Goal: Navigation & Orientation: Go to known website

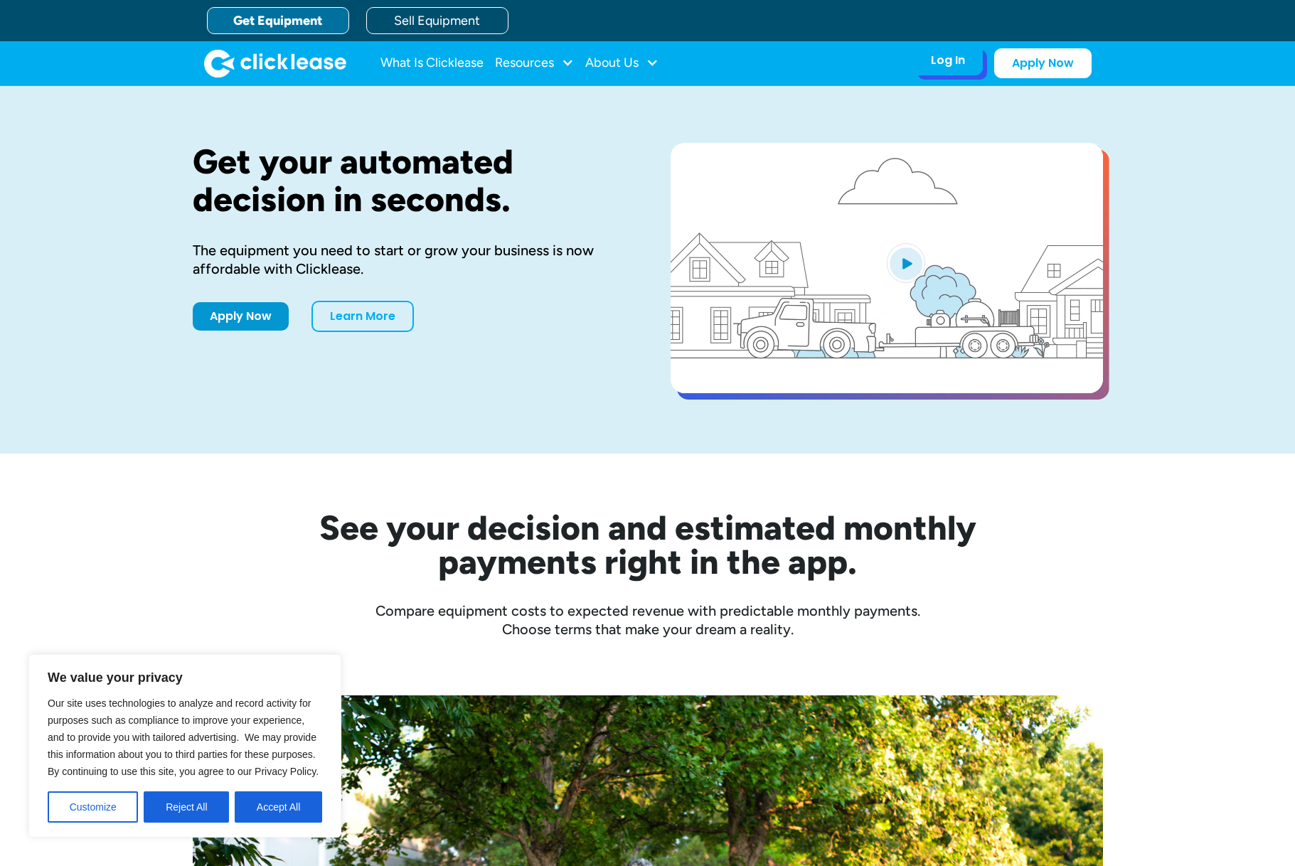
click at [939, 69] on div "Log In Account login I use Clicklease to get my equipment Partner Portal I offe…" at bounding box center [948, 61] width 70 height 30
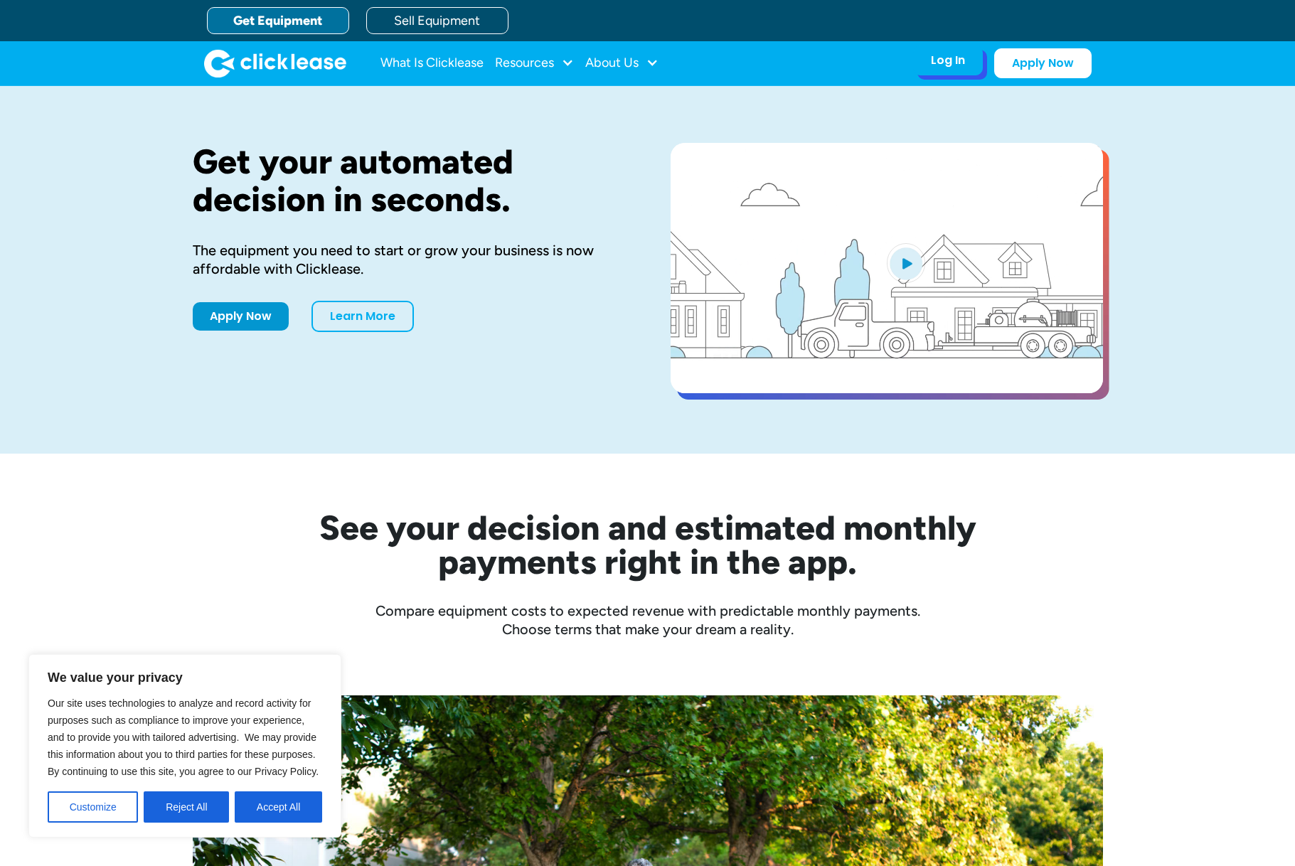
click at [955, 62] on div "Log In" at bounding box center [948, 60] width 34 height 14
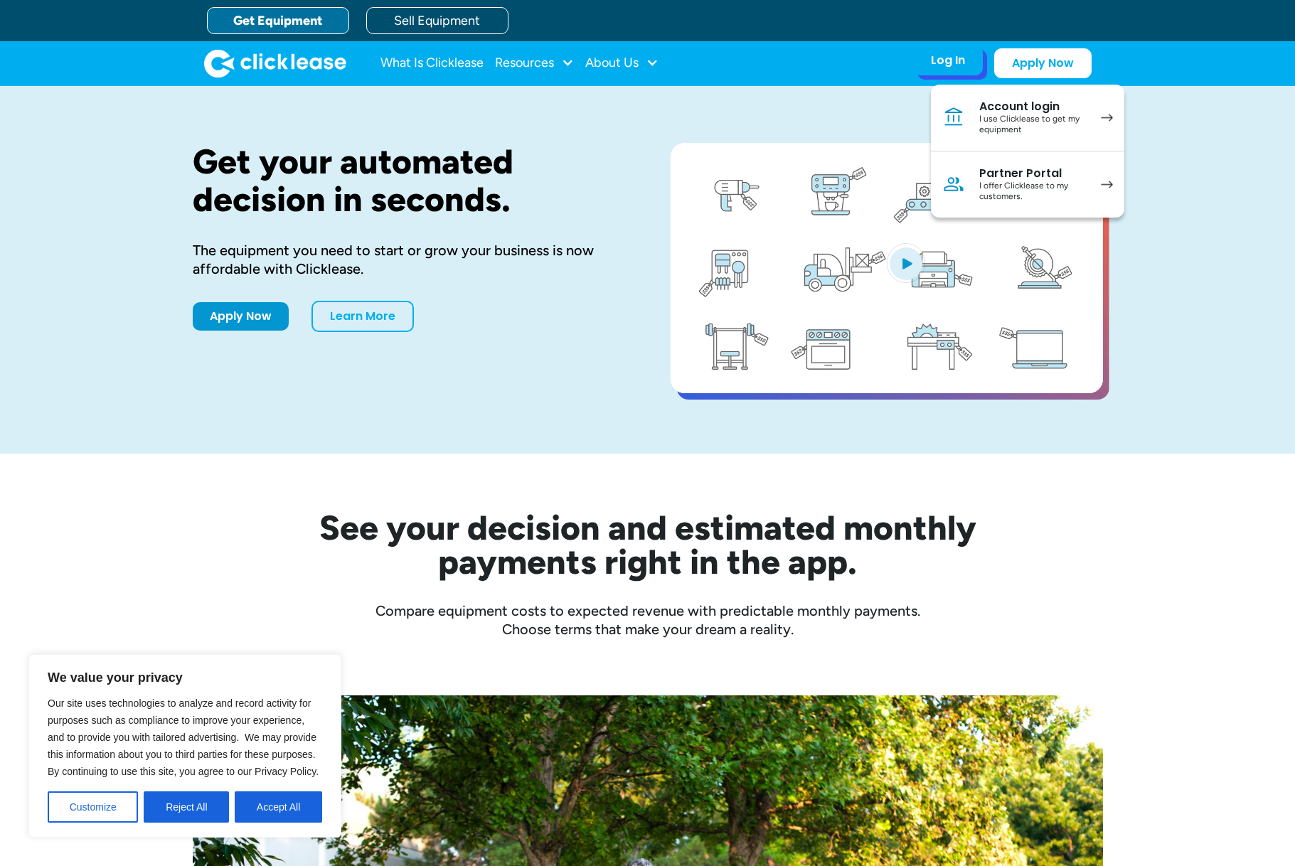
click at [977, 110] on link "Account login I use Clicklease to get my equipment" at bounding box center [1027, 118] width 193 height 67
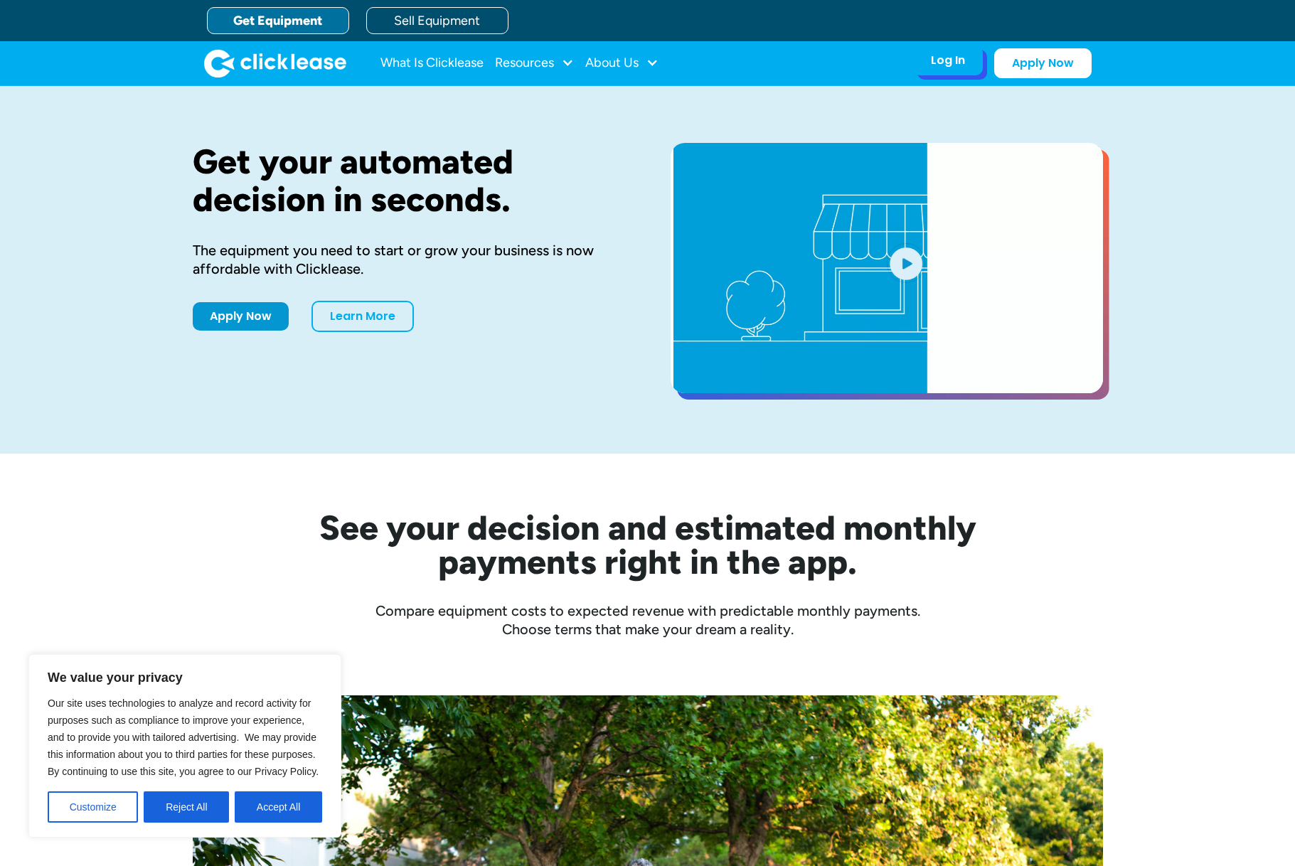
click at [945, 64] on div "Log In" at bounding box center [948, 60] width 34 height 14
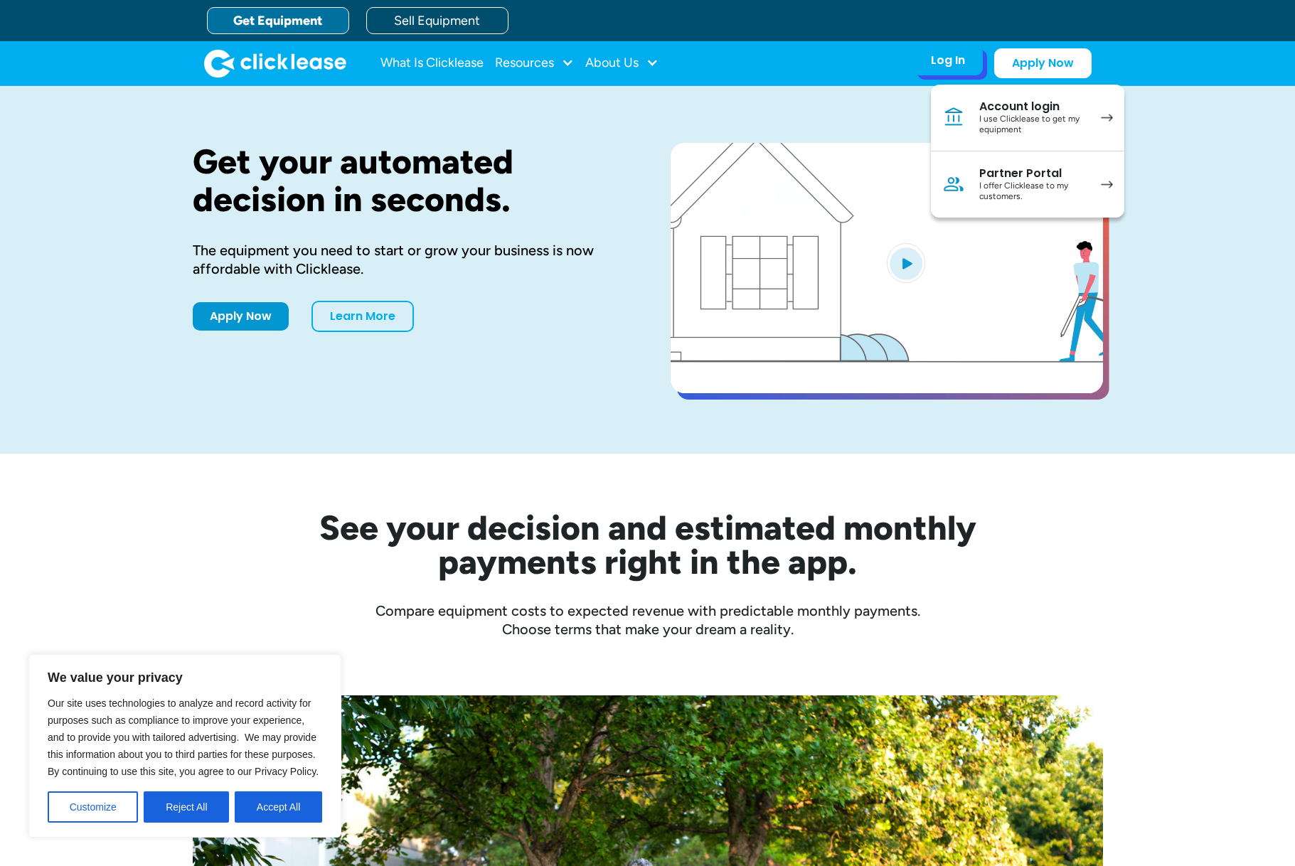
click at [1019, 124] on div "I use Clicklease to get my equipment" at bounding box center [1032, 125] width 107 height 22
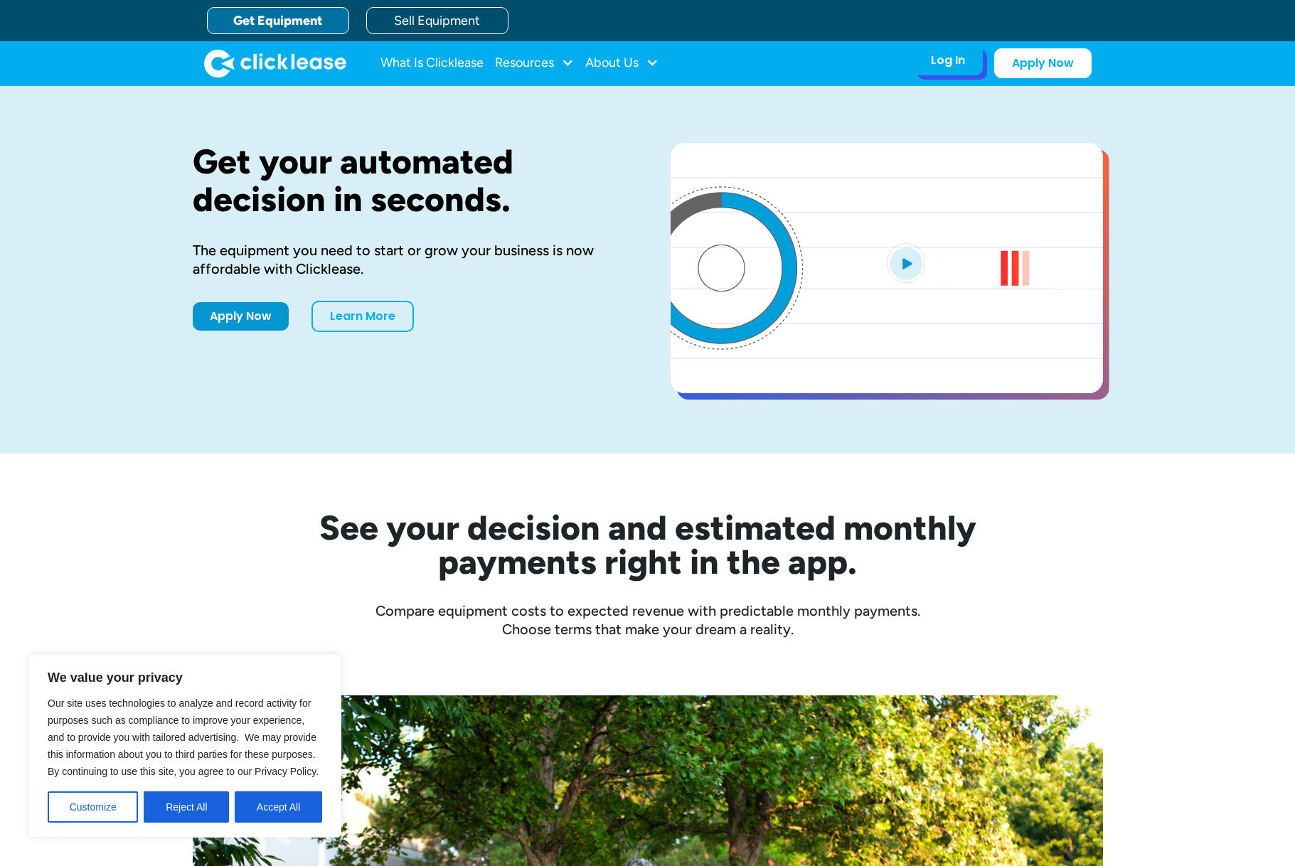
click at [953, 75] on div "Log In Account login I use Clicklease to get my equipment Partner Portal I offe…" at bounding box center [948, 61] width 70 height 30
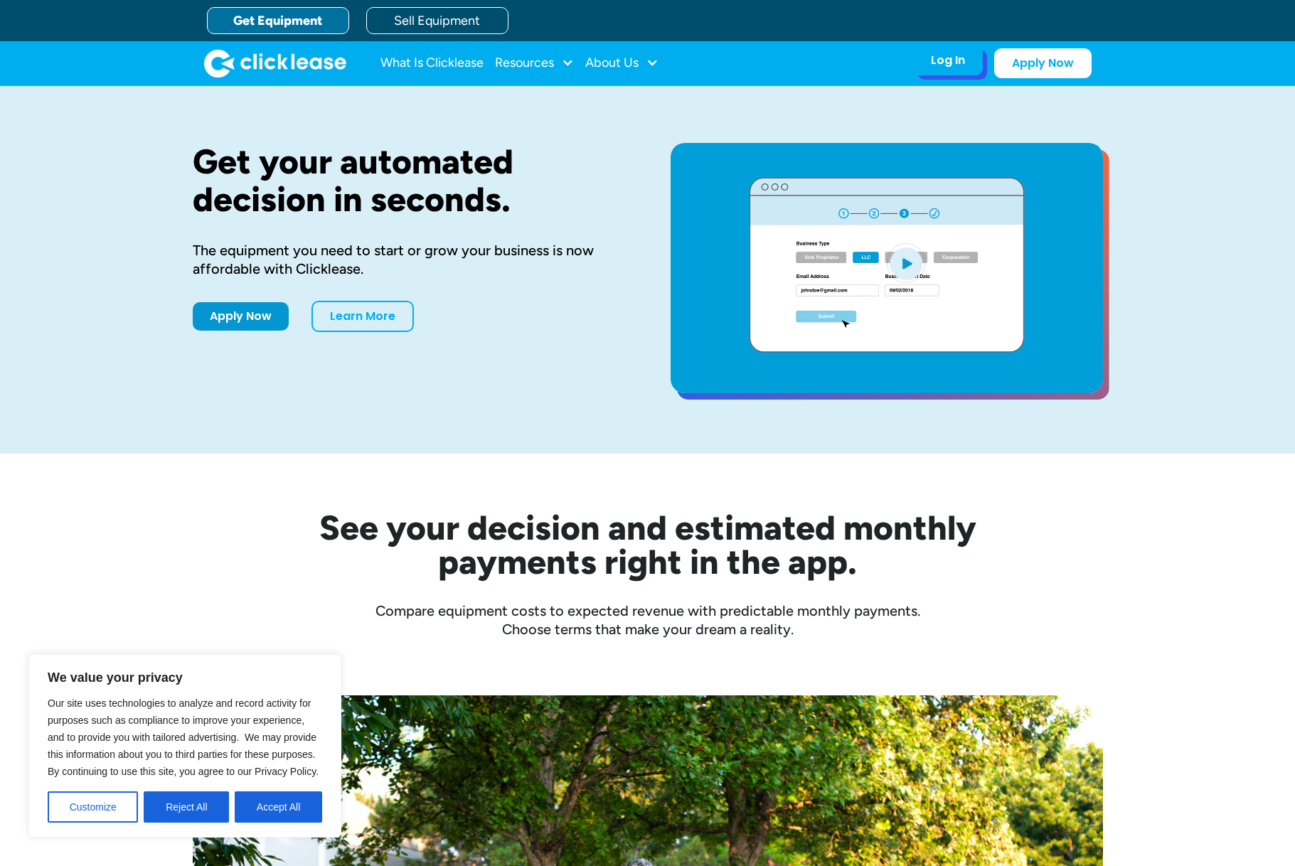
click at [948, 59] on div "Log In" at bounding box center [948, 60] width 34 height 14
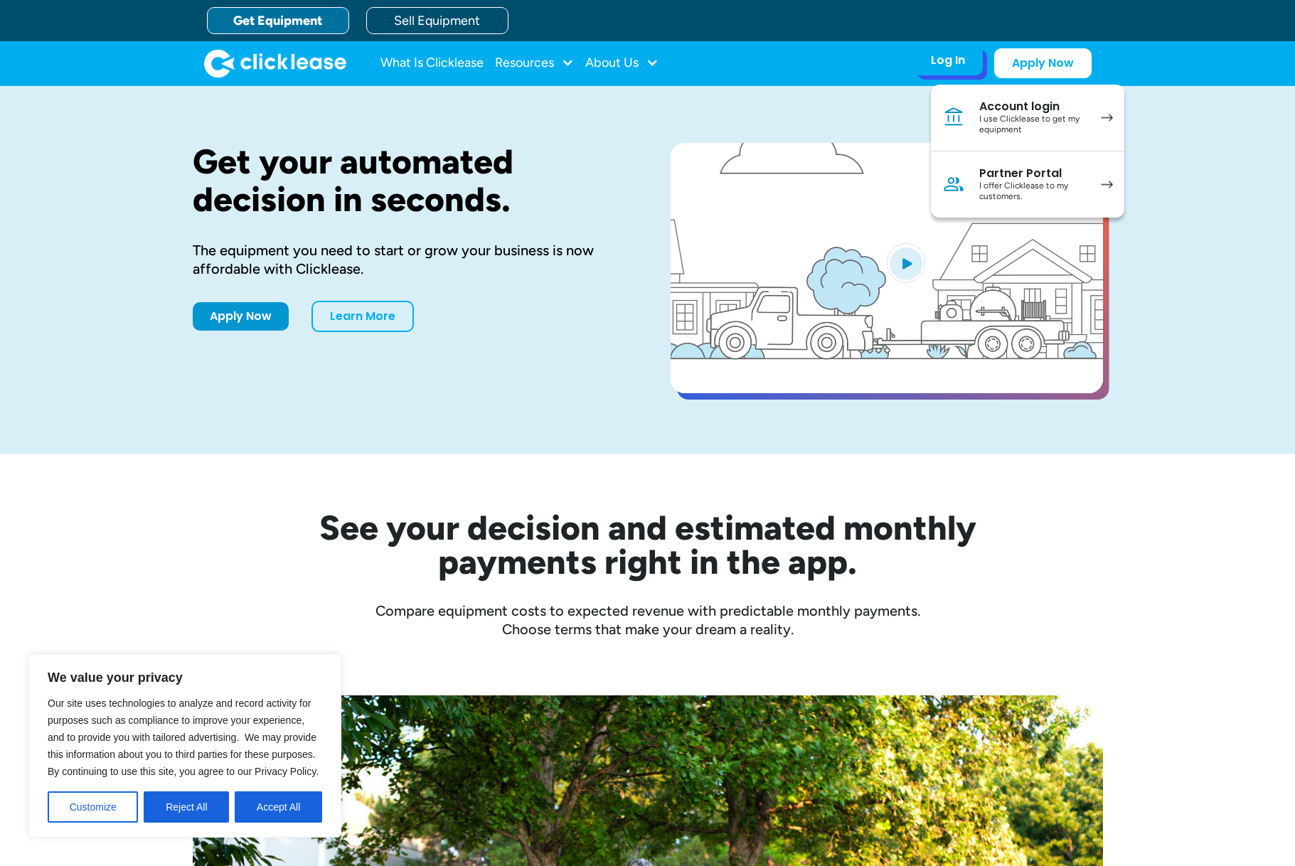
click at [969, 124] on link "Account login I use Clicklease to get my equipment" at bounding box center [1027, 118] width 193 height 67
